Goal: Ask a question: Seek information or help from site administrators or community

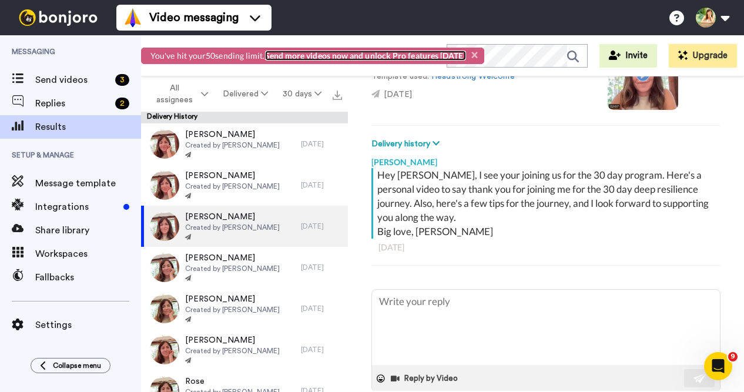
click at [417, 58] on link "Send more videos now and unlock Pro features today" at bounding box center [365, 56] width 201 height 10
type textarea "x"
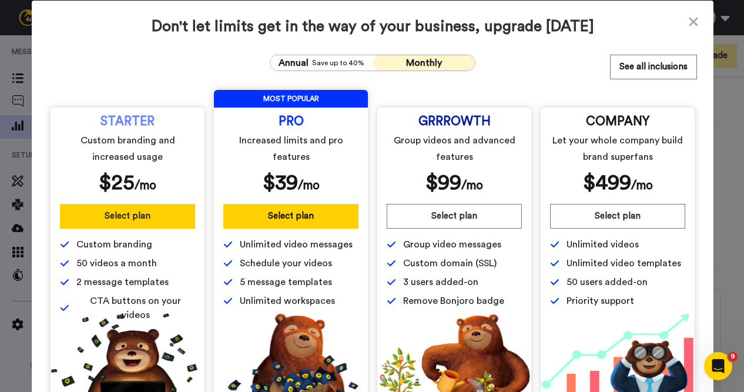
click at [122, 226] on button "Select plan" at bounding box center [127, 216] width 135 height 25
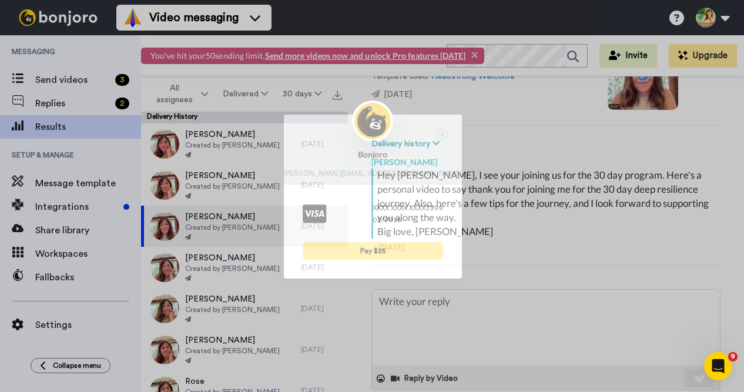
click at [389, 250] on button "Pay $25" at bounding box center [373, 251] width 140 height 18
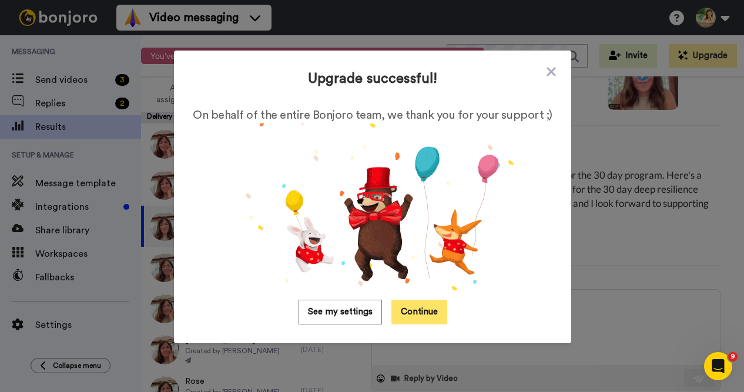
click at [419, 316] on button "Continue" at bounding box center [419, 312] width 56 height 25
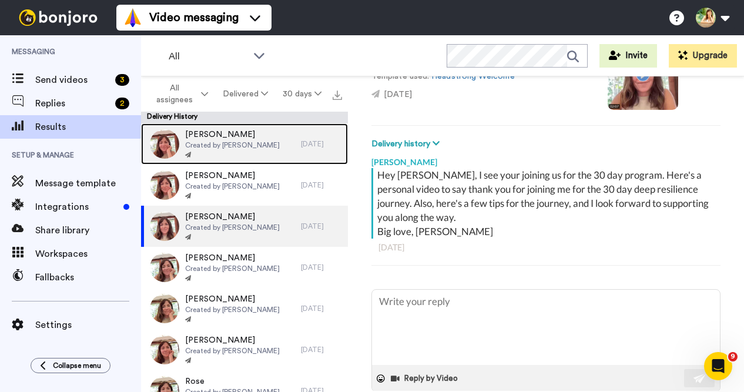
click at [257, 142] on span "Created by [PERSON_NAME]" at bounding box center [232, 144] width 95 height 9
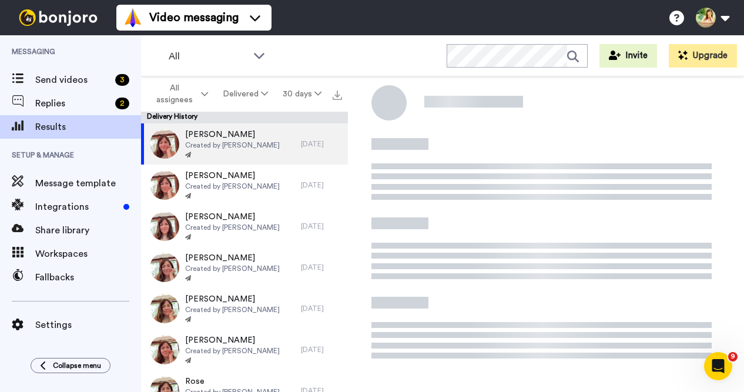
type textarea "x"
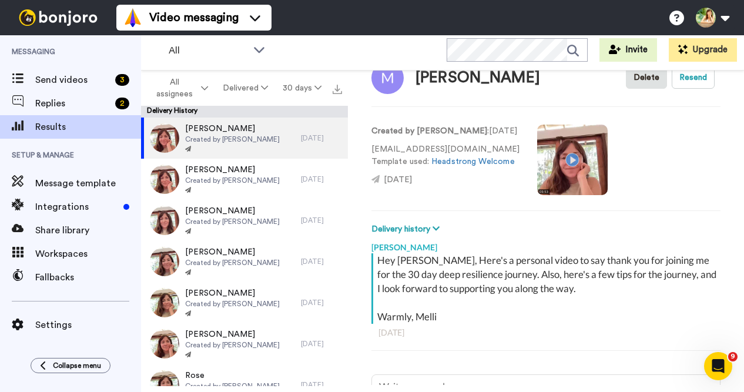
click at [677, 100] on div "Mary Delete Resend Created by Melli O'Brien : 1 day ago marymiller710@gmail.com…" at bounding box center [546, 228] width 396 height 314
click at [687, 84] on button "Resend" at bounding box center [693, 77] width 43 height 22
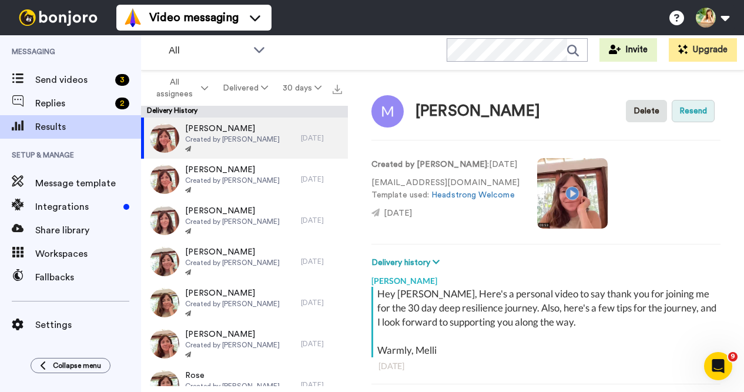
click at [691, 111] on button "Resend" at bounding box center [693, 111] width 43 height 22
click at [257, 48] on icon at bounding box center [259, 49] width 14 height 12
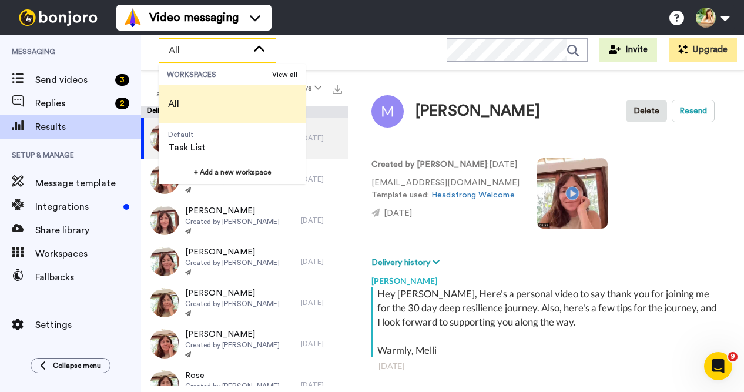
click at [257, 48] on icon at bounding box center [259, 48] width 11 height 6
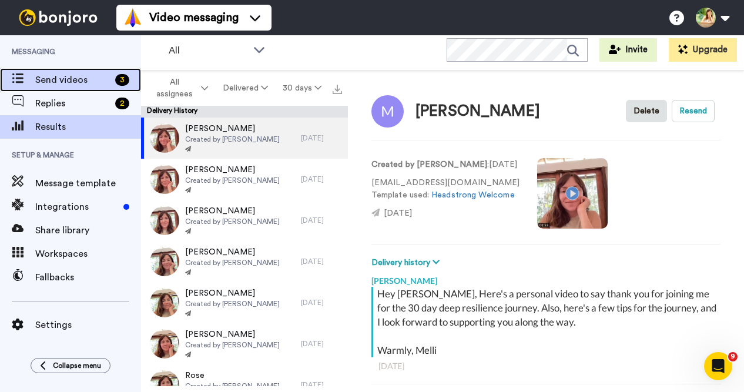
click at [86, 82] on span "Send videos" at bounding box center [72, 80] width 75 height 14
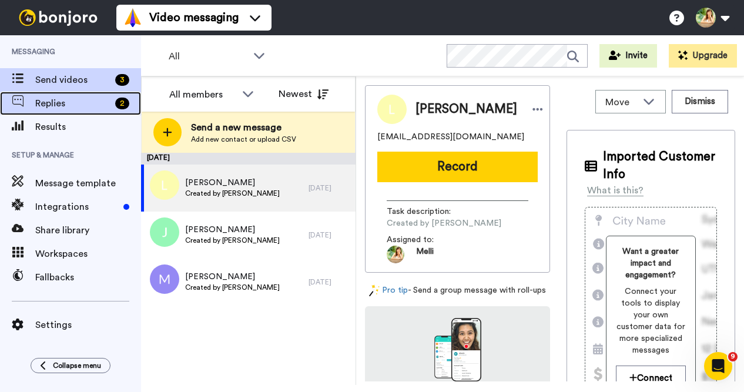
click at [89, 97] on span "Replies" at bounding box center [72, 103] width 75 height 14
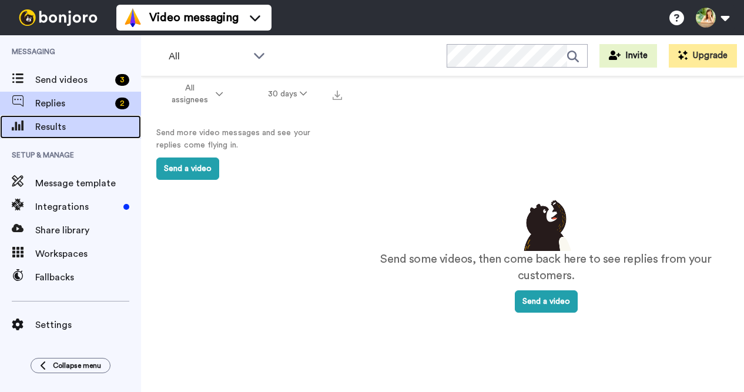
click at [73, 122] on span "Results" at bounding box center [88, 127] width 106 height 14
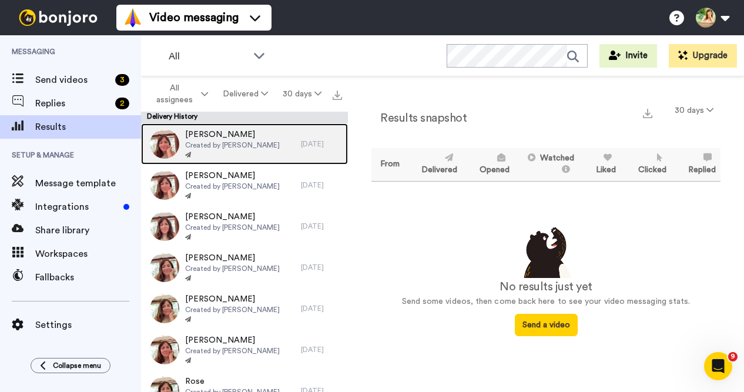
click at [241, 142] on span "Created by [PERSON_NAME]" at bounding box center [232, 144] width 95 height 9
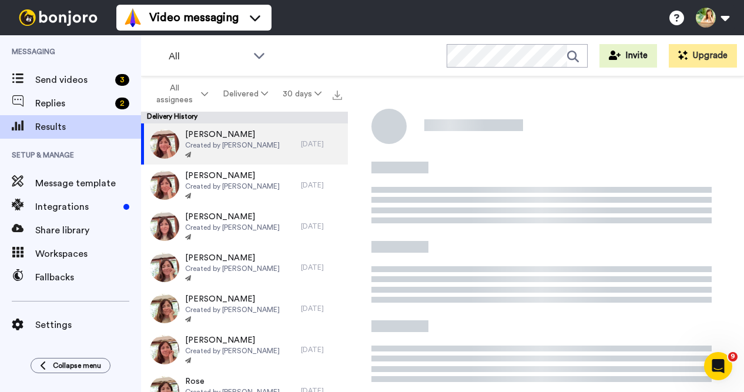
scroll to position [125, 0]
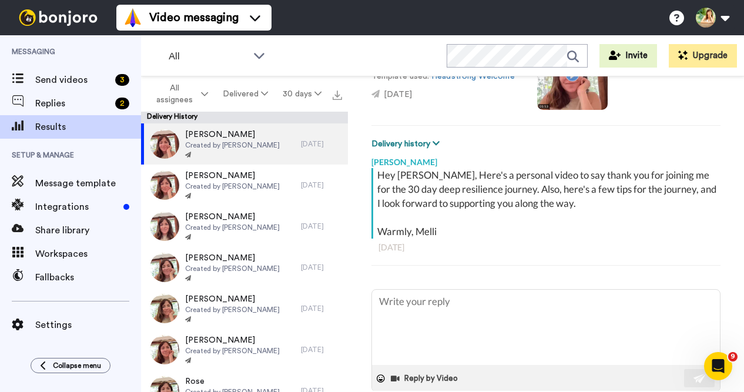
click at [436, 141] on icon at bounding box center [436, 143] width 7 height 8
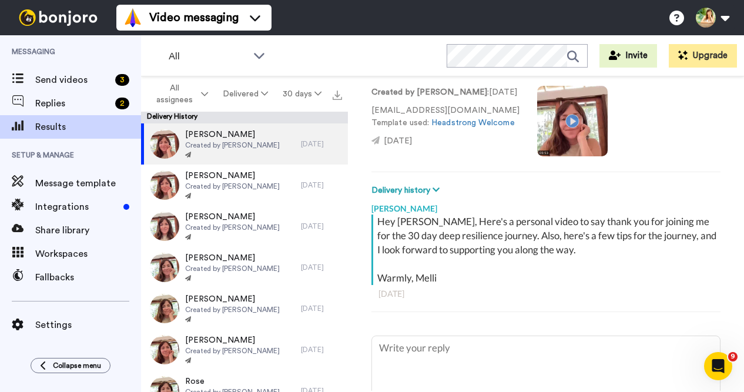
scroll to position [0, 0]
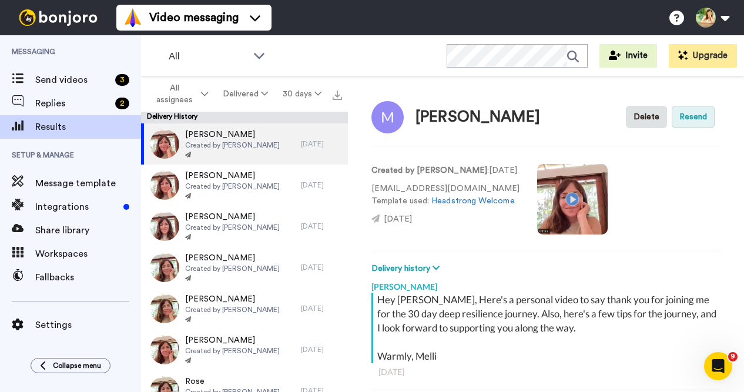
click at [695, 120] on button "Resend" at bounding box center [693, 117] width 43 height 22
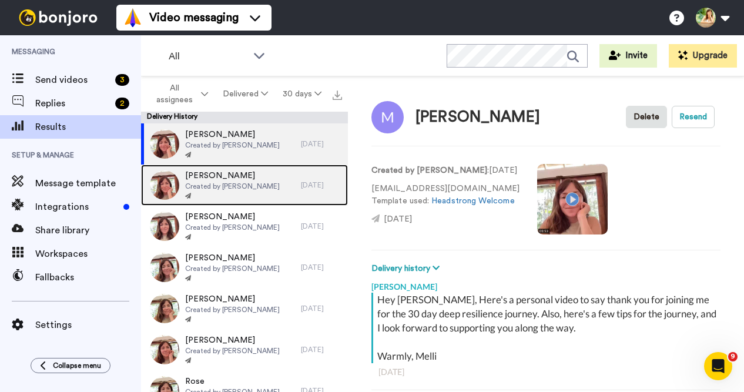
click at [223, 180] on span "Philip" at bounding box center [232, 176] width 95 height 12
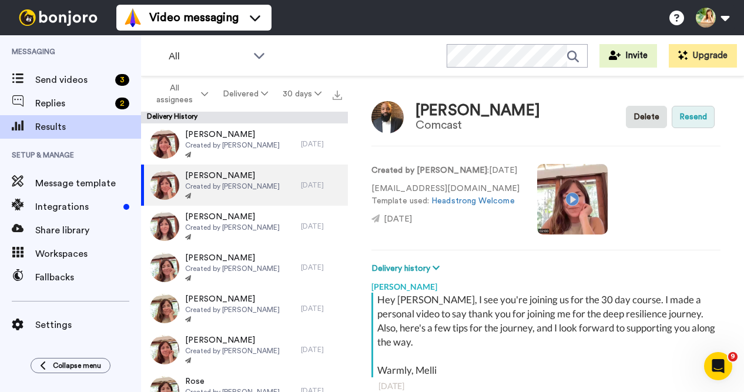
click at [702, 116] on button "Resend" at bounding box center [693, 117] width 43 height 22
click at [548, 193] on video at bounding box center [572, 199] width 71 height 71
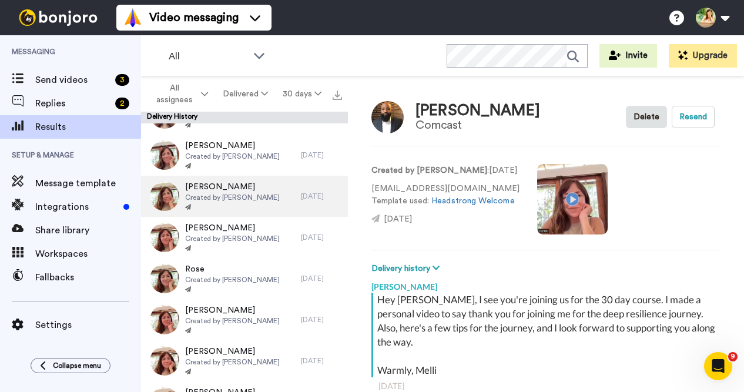
scroll to position [143, 0]
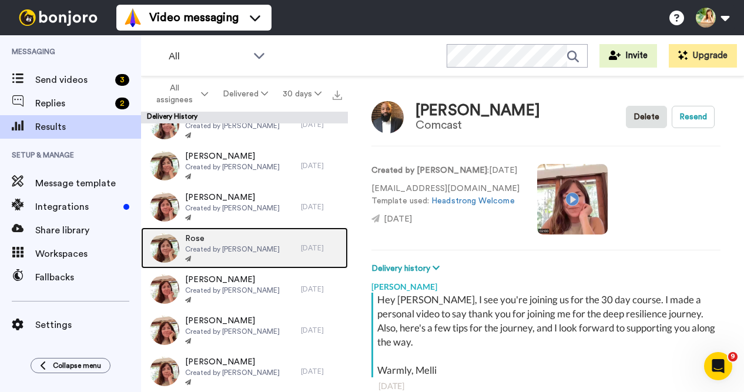
click at [243, 247] on span "Created by [PERSON_NAME]" at bounding box center [232, 249] width 95 height 9
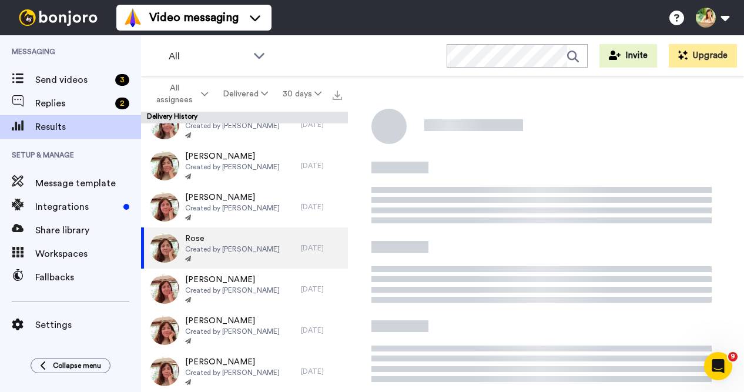
scroll to position [111, 0]
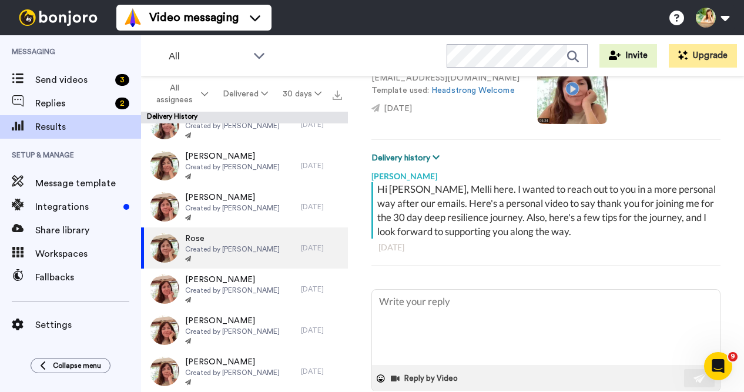
click at [433, 157] on icon at bounding box center [436, 157] width 7 height 8
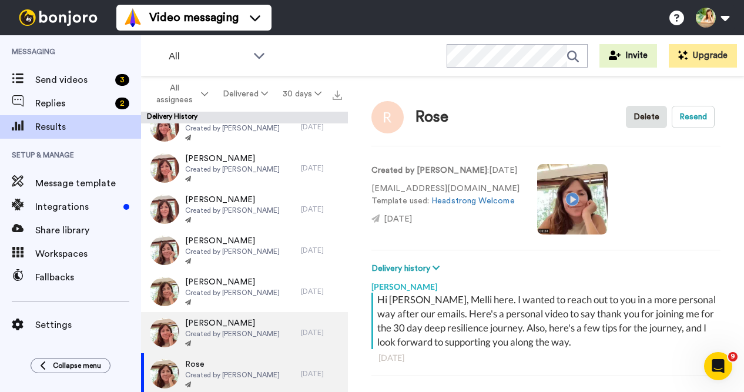
scroll to position [0, 0]
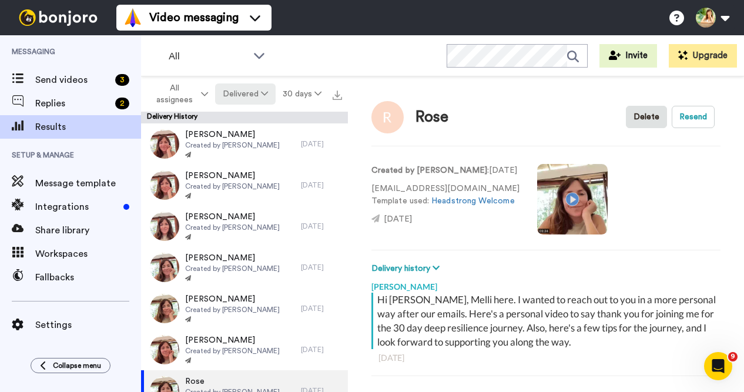
click at [267, 95] on icon at bounding box center [264, 93] width 7 height 8
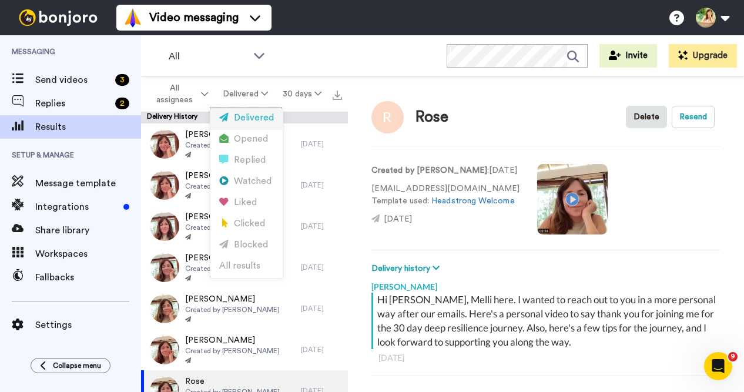
click at [243, 117] on div "Delivered" at bounding box center [246, 118] width 55 height 13
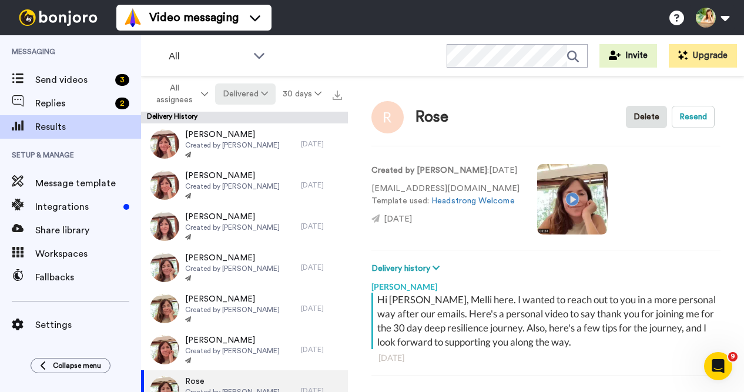
click at [266, 94] on icon at bounding box center [264, 93] width 7 height 8
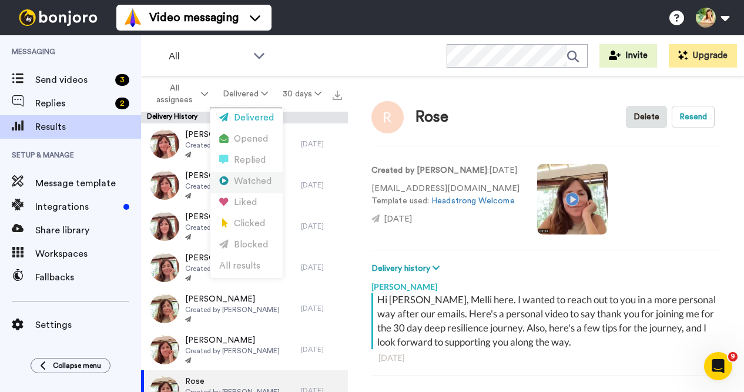
click at [242, 177] on div "Watched" at bounding box center [246, 181] width 55 height 13
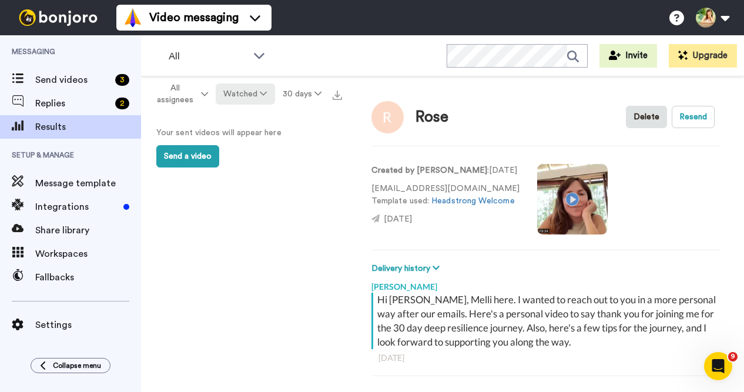
click at [265, 93] on icon at bounding box center [263, 93] width 7 height 8
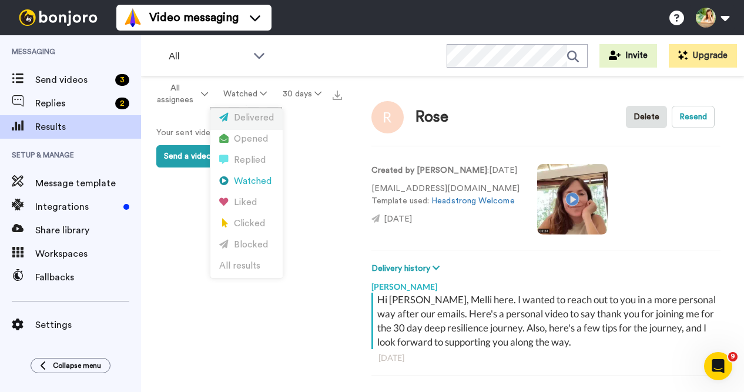
click at [256, 120] on div "Delivered" at bounding box center [246, 118] width 55 height 13
type textarea "x"
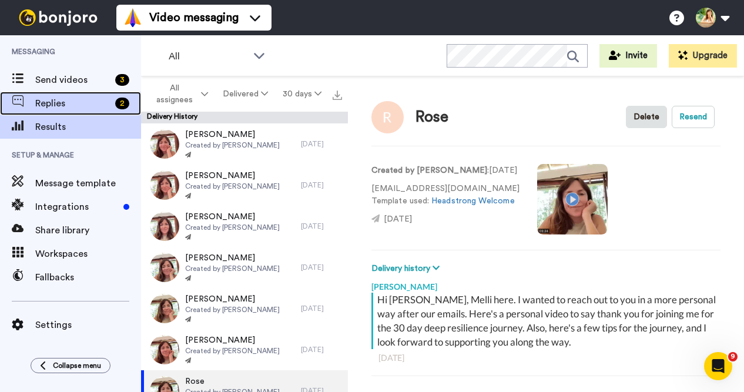
click at [61, 107] on span "Replies" at bounding box center [72, 103] width 75 height 14
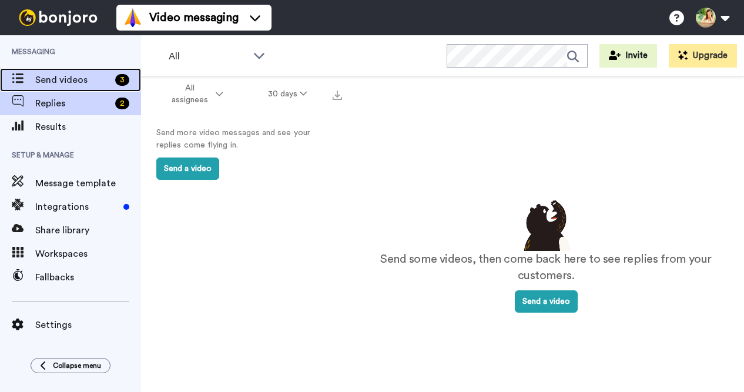
click at [73, 80] on span "Send videos" at bounding box center [72, 80] width 75 height 14
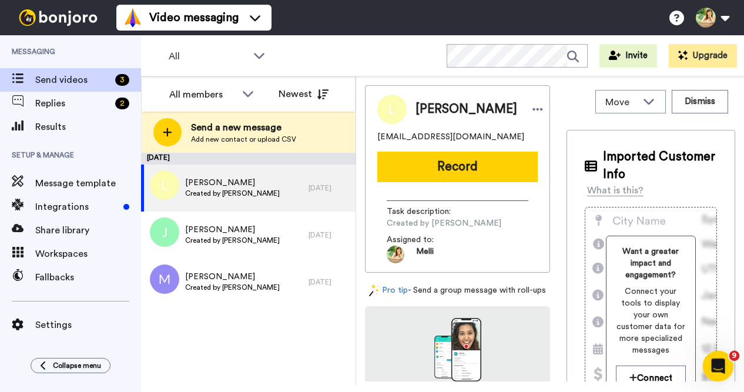
click at [714, 366] on icon "Open Intercom Messenger" at bounding box center [716, 364] width 8 height 9
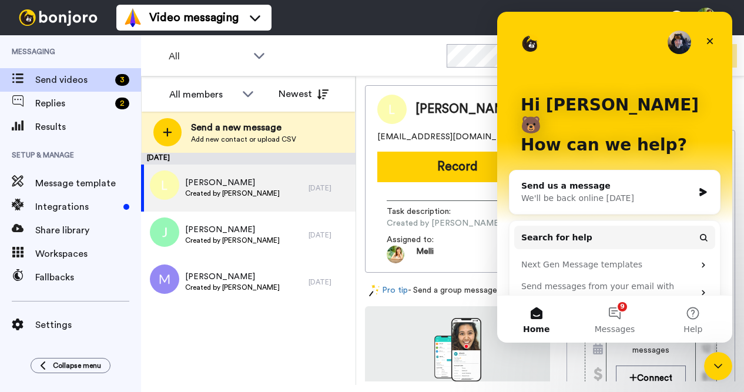
click at [653, 192] on div "We'll be back online [DATE]" at bounding box center [607, 198] width 172 height 12
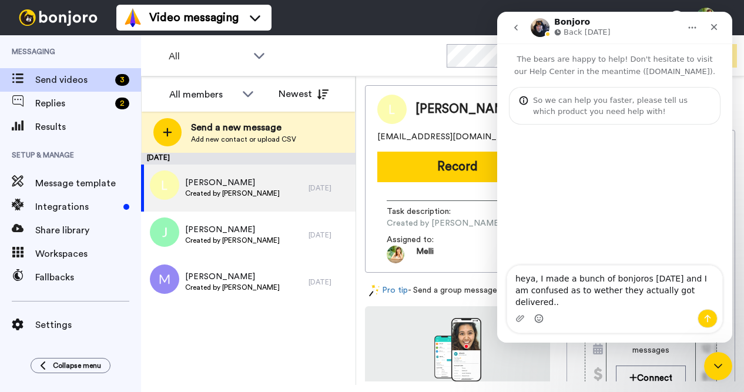
type textarea "heya, I made a bunch of bonjoros [DATE] and I am confused as to wether they act…"
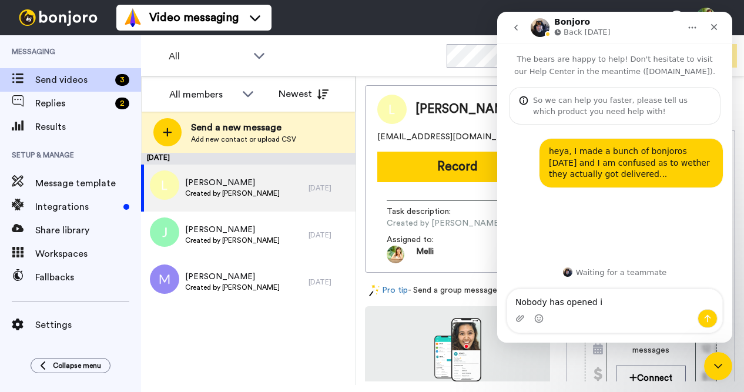
type textarea "Nobody has opened it"
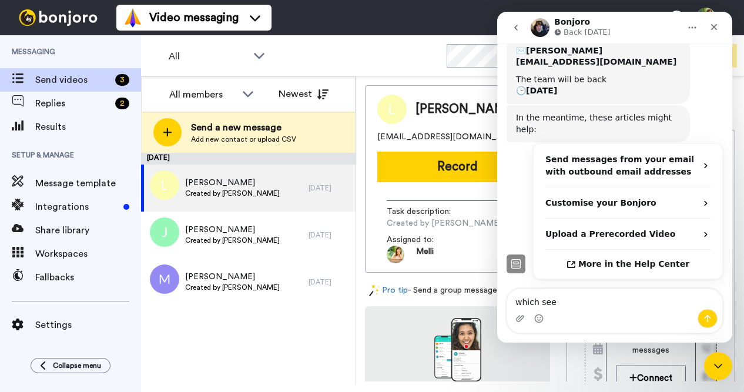
scroll to position [210, 0]
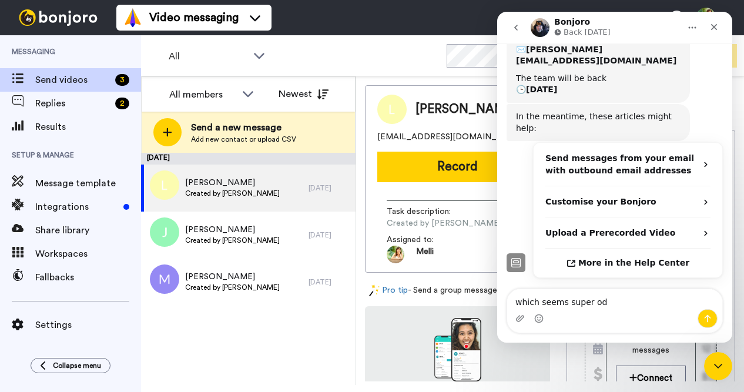
type textarea "which seems super odd"
